Goal: Task Accomplishment & Management: Use online tool/utility

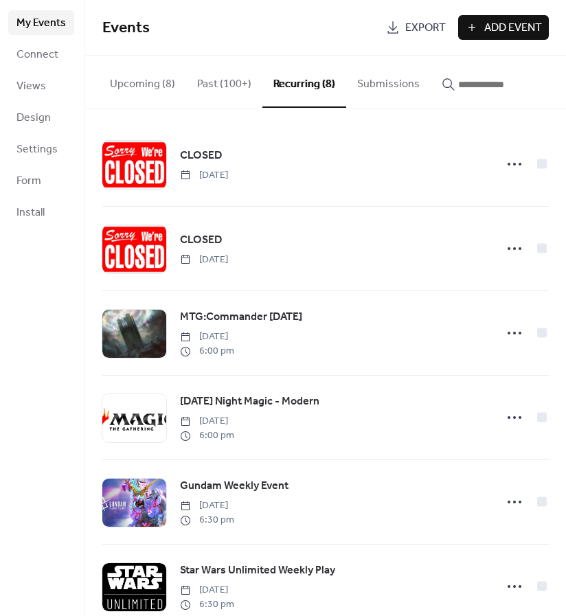
click at [205, 81] on button "Past (100+)" at bounding box center [224, 81] width 76 height 51
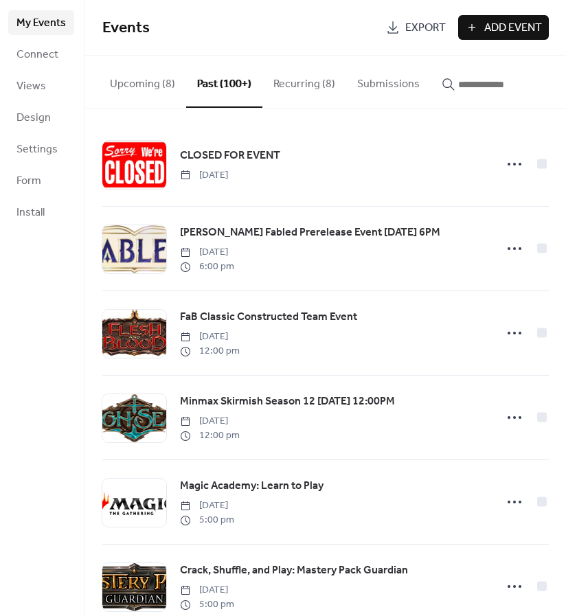
click at [458, 89] on input "button" at bounding box center [499, 84] width 82 height 16
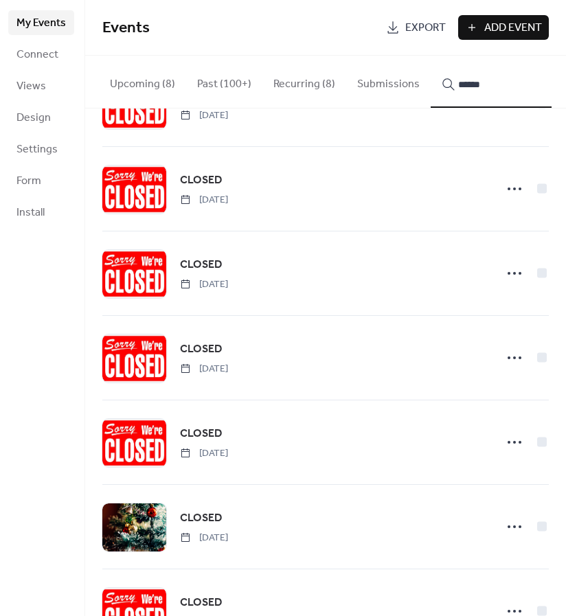
scroll to position [610, 0]
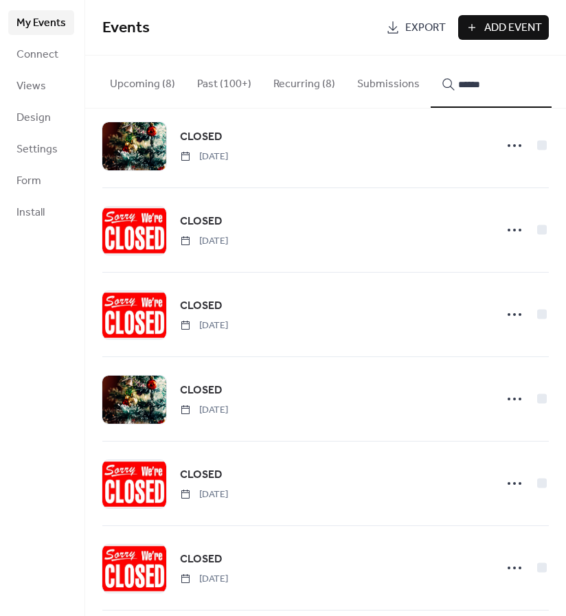
type input "******"
click at [145, 393] on div at bounding box center [134, 399] width 64 height 48
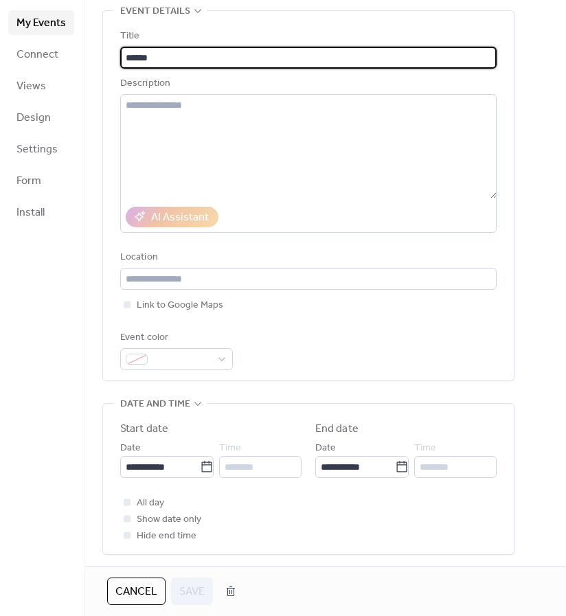
scroll to position [381, 0]
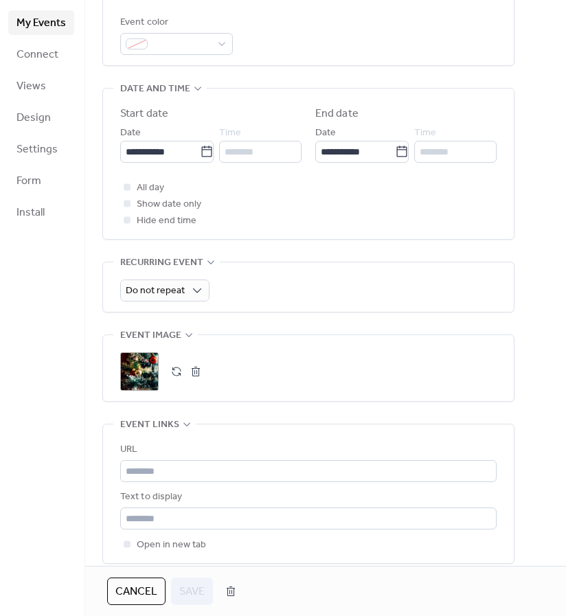
click at [135, 380] on div ";" at bounding box center [139, 371] width 38 height 38
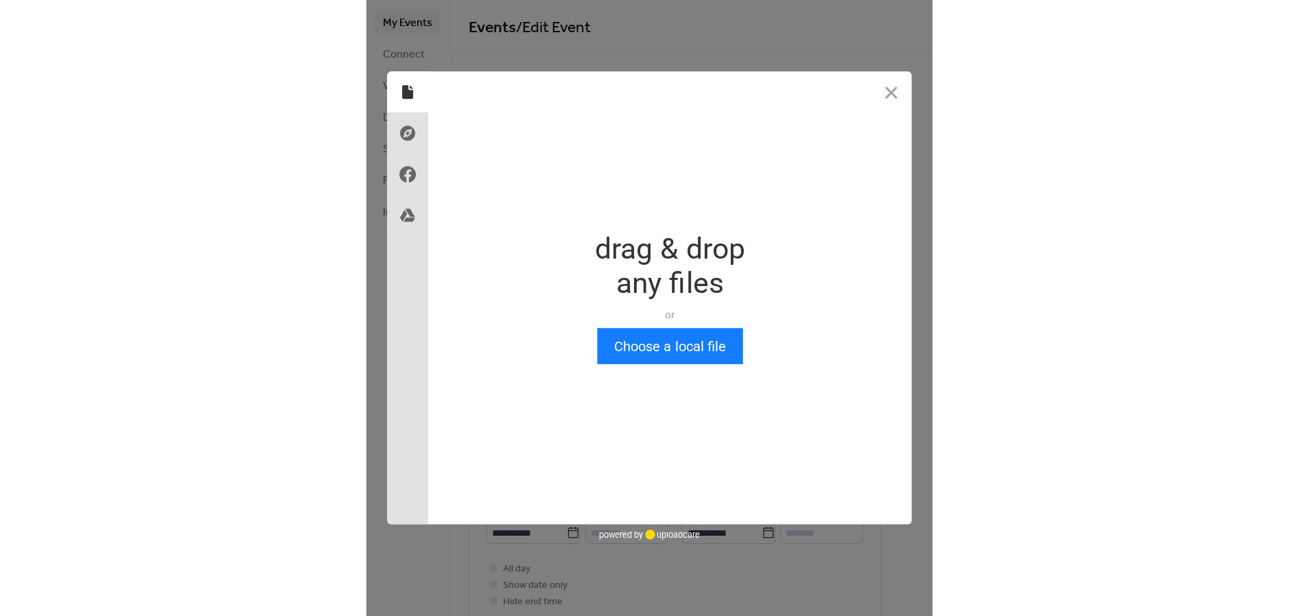
scroll to position [0, 0]
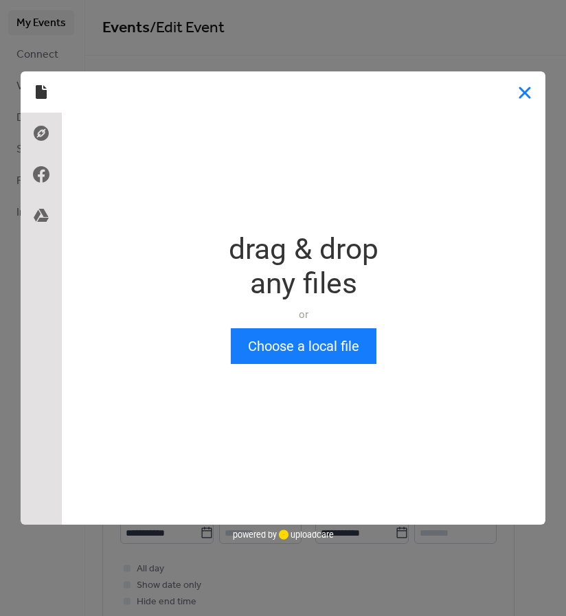
click at [524, 102] on button "Close" at bounding box center [524, 91] width 41 height 41
